Goal: Task Accomplishment & Management: Complete application form

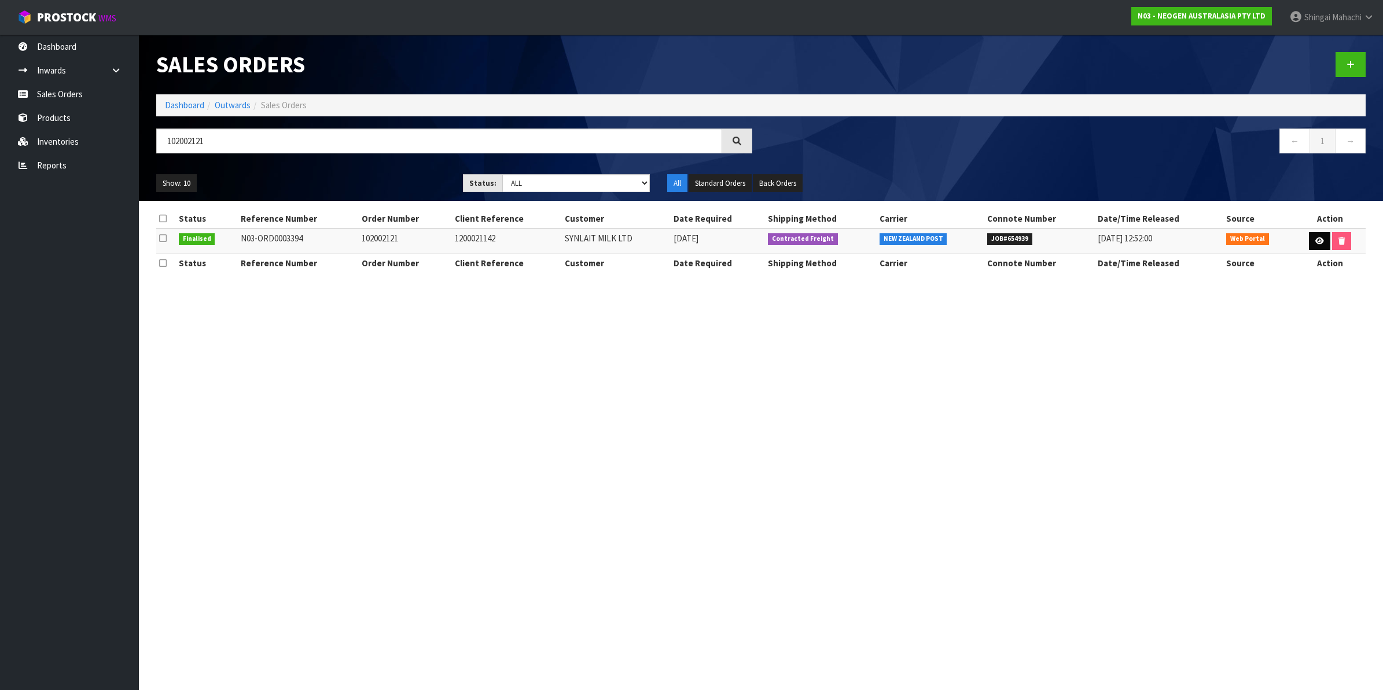
type input "102002121"
click at [1320, 246] on link at bounding box center [1319, 241] width 21 height 19
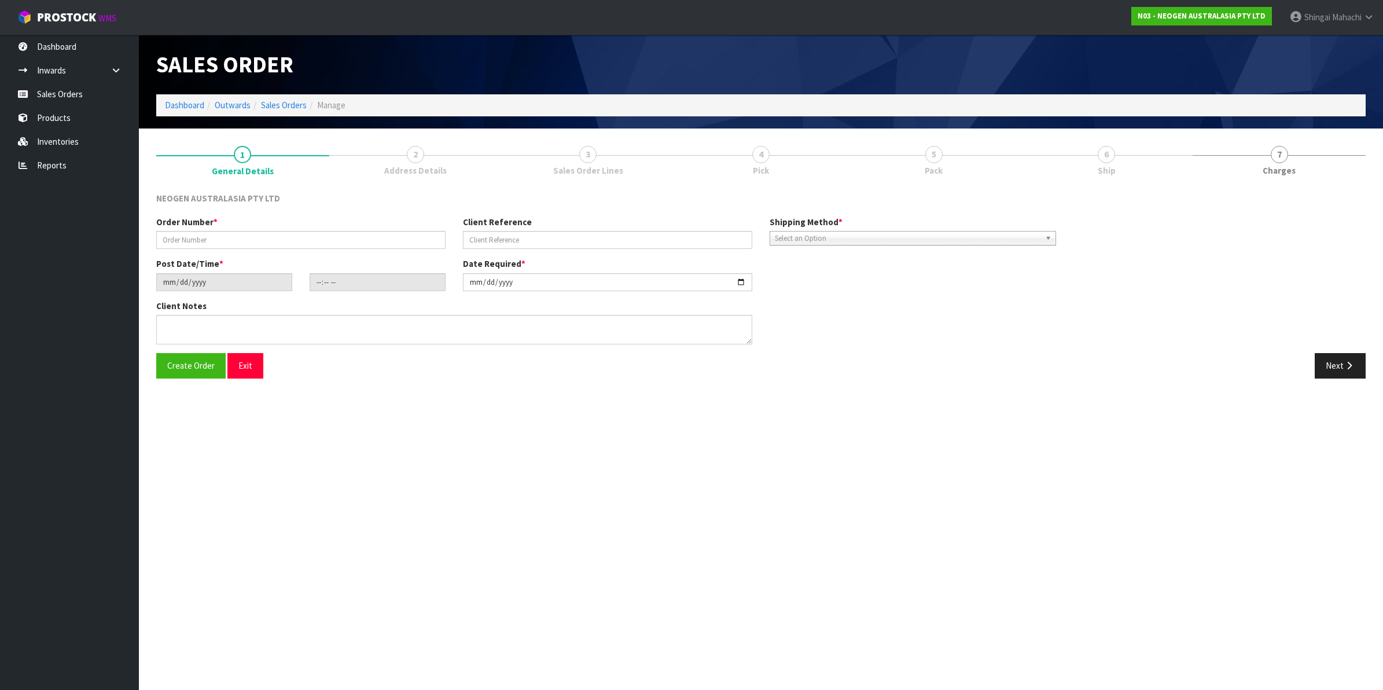
type input "102002121"
type input "1200021142"
type input "[DATE]"
type input "10:41:00.000"
type input "[DATE]"
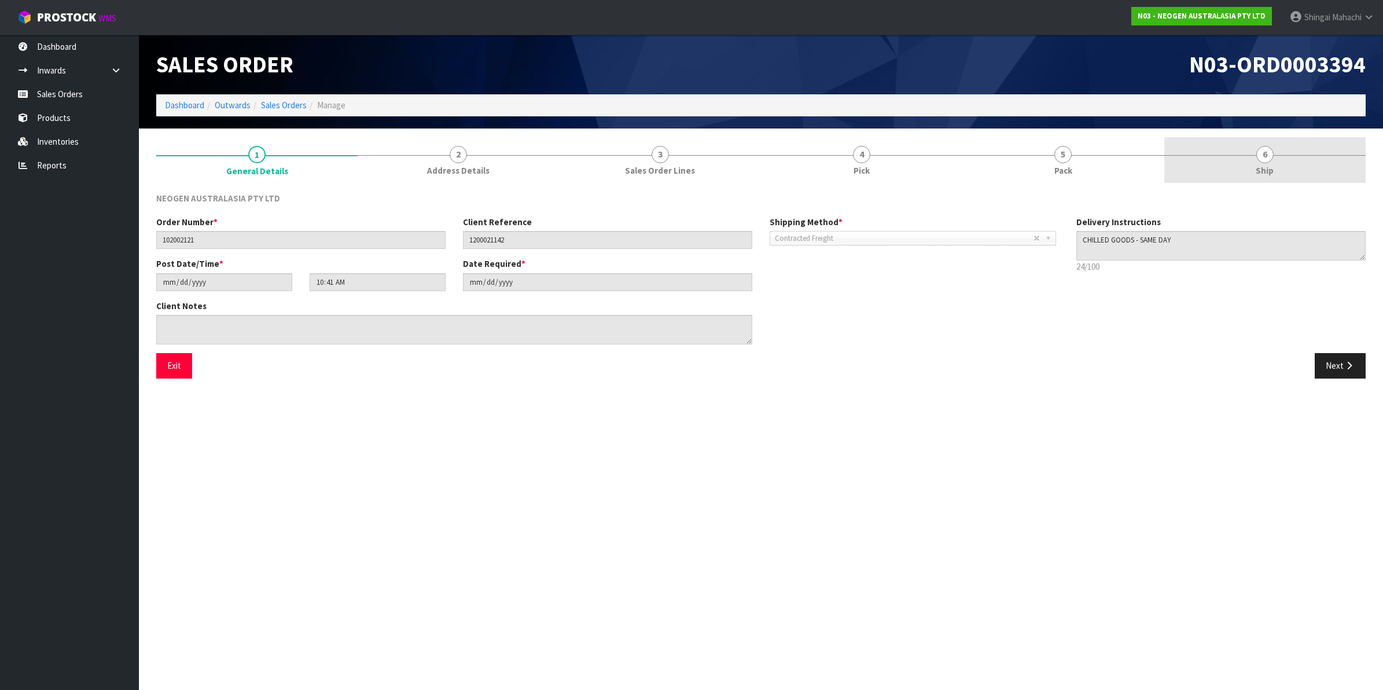
click at [1273, 155] on div at bounding box center [1264, 155] width 201 height 1
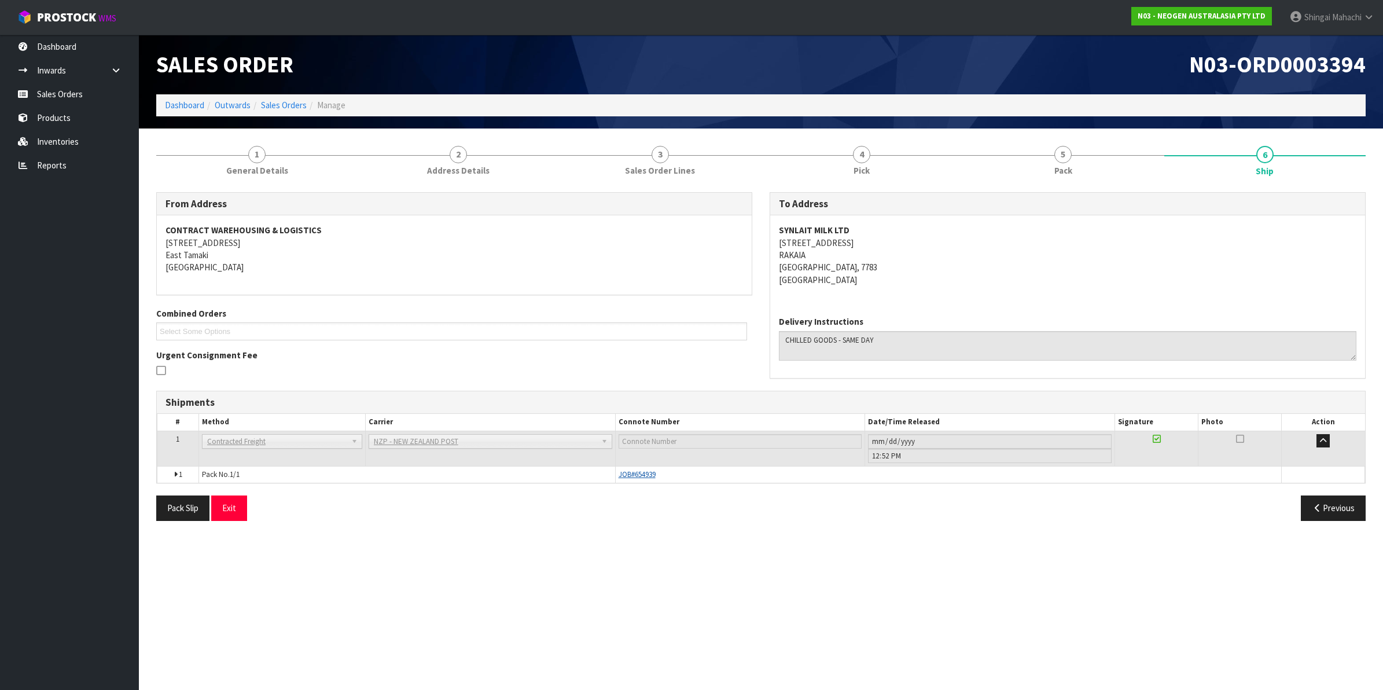
click at [649, 478] on span "JOB#654939" at bounding box center [636, 474] width 37 height 10
click at [606, 476] on td "Pack No. 1/1" at bounding box center [406, 474] width 417 height 17
drag, startPoint x: 660, startPoint y: 473, endPoint x: 609, endPoint y: 476, distance: 51.0
click at [609, 476] on tr "1 Pack No. 1/1 JOB#654939 Glass Charge 0.087204 m 3 11.000 kg" at bounding box center [760, 474] width 1207 height 17
copy tr "JOB#654939"
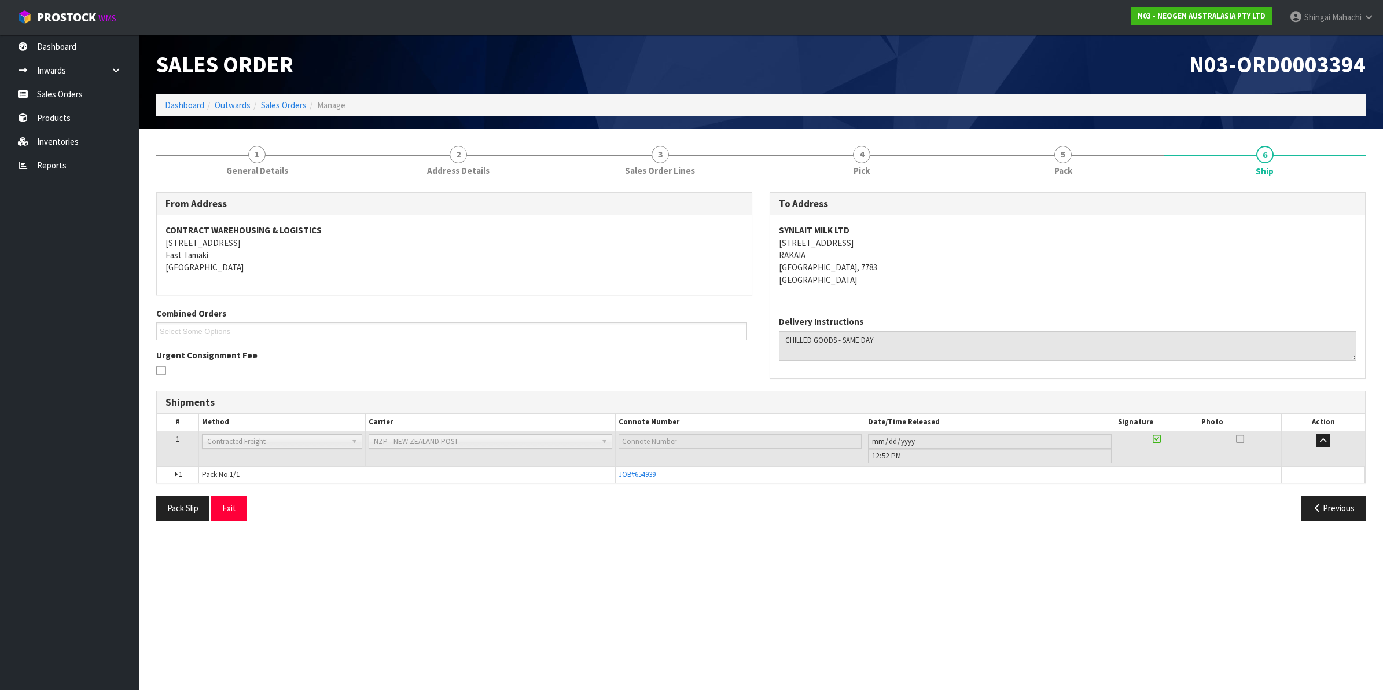
click at [631, 492] on div "From Address CONTRACT WAREHOUSING & LOGISTICS [STREET_ADDRESS] Combined Orders …" at bounding box center [760, 360] width 1209 height 337
drag, startPoint x: 1192, startPoint y: 61, endPoint x: 1366, endPoint y: 59, distance: 174.7
click at [1366, 59] on div "N03-ORD0003394" at bounding box center [1067, 65] width 613 height 60
copy span "N03-ORD0003394"
